Goal: Find specific page/section: Find specific page/section

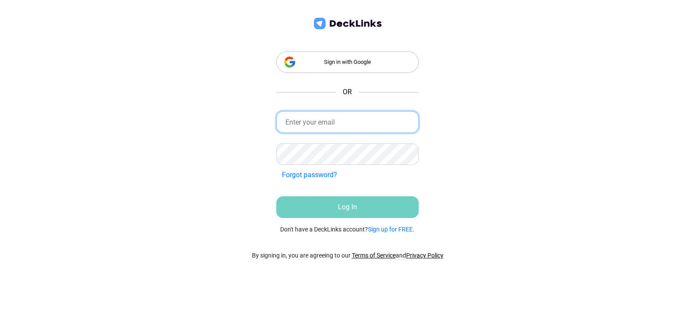
type input "[PERSON_NAME][EMAIL_ADDRESS][DOMAIN_NAME]"
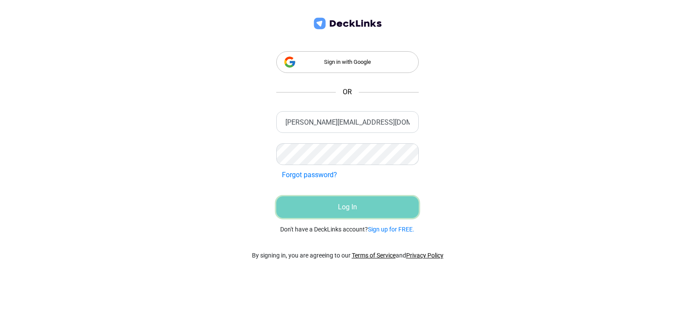
click at [339, 205] on button "Log In" at bounding box center [347, 207] width 143 height 22
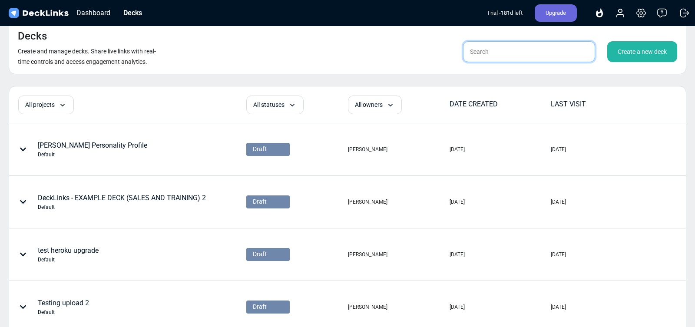
click at [519, 50] on input "text" at bounding box center [529, 51] width 132 height 21
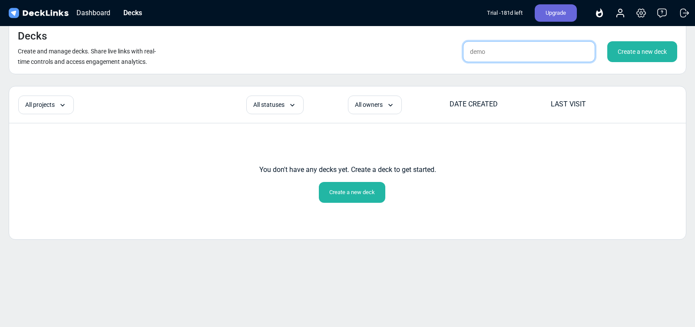
type input "demo"
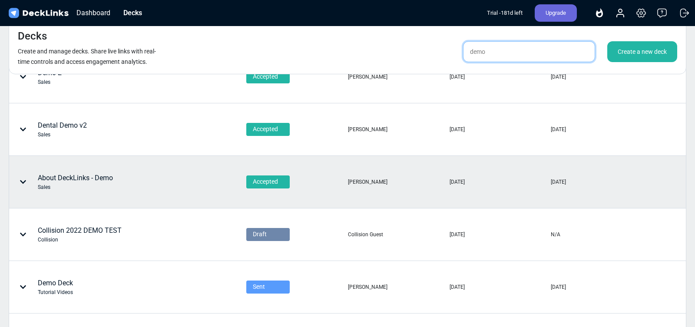
scroll to position [311, 0]
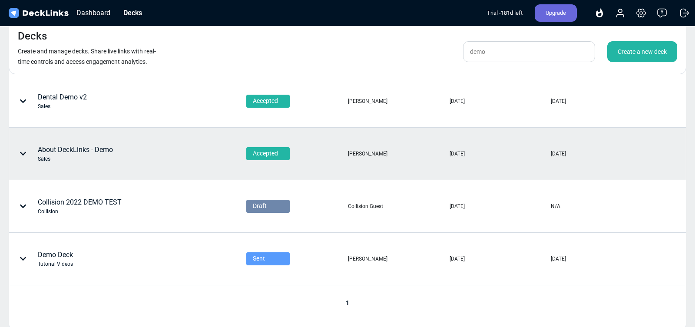
click at [160, 153] on div "About DeckLinks - Demo Sales" at bounding box center [98, 154] width 177 height 26
